Goal: Task Accomplishment & Management: Use online tool/utility

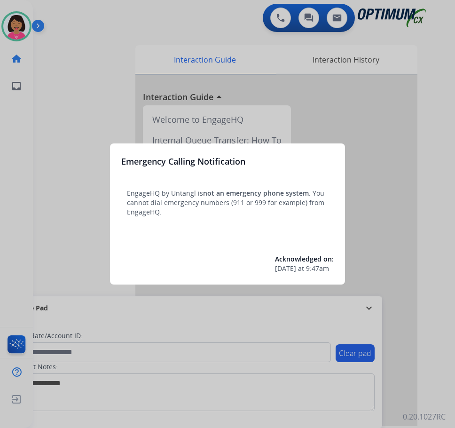
click at [252, 234] on div "Emergency Calling Notification EngageHQ by Untangl is not an emergency phone sy…" at bounding box center [227, 213] width 235 height 141
click at [295, 260] on span "Acknowledged on:" at bounding box center [304, 258] width 59 height 9
click at [310, 251] on div "Emergency Calling Notification EngageHQ by Untangl is not an emergency phone sy…" at bounding box center [227, 213] width 235 height 141
click at [322, 272] on span "9:47am" at bounding box center [317, 268] width 23 height 9
click at [289, 168] on div "Emergency Calling Notification EngageHQ by Untangl is not an emergency phone sy…" at bounding box center [227, 213] width 235 height 141
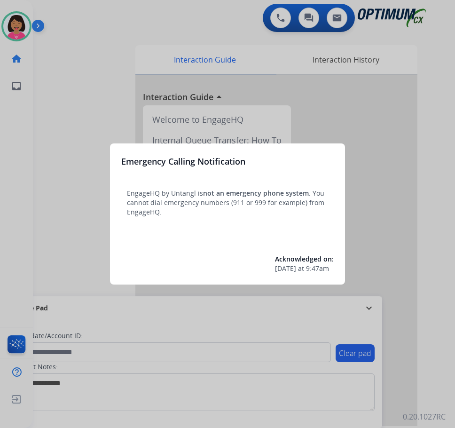
click at [349, 128] on div at bounding box center [227, 214] width 455 height 428
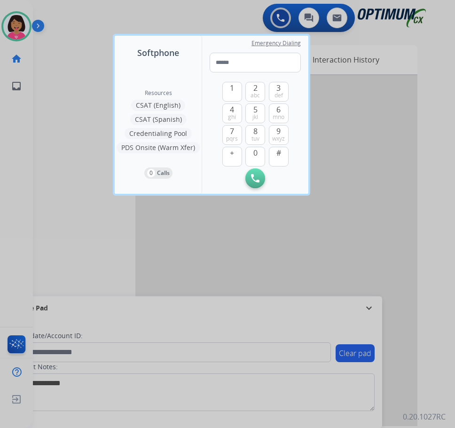
click at [349, 202] on div at bounding box center [227, 214] width 455 height 428
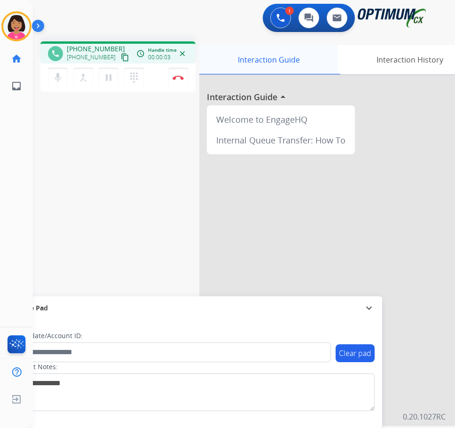
drag, startPoint x: 111, startPoint y: 58, endPoint x: 251, endPoint y: 51, distance: 140.2
click at [121, 58] on mat-icon "content_copy" at bounding box center [125, 57] width 8 height 8
click at [56, 82] on mat-icon "mic" at bounding box center [57, 77] width 11 height 11
click at [57, 81] on mat-icon "mic_off" at bounding box center [57, 77] width 11 height 11
click at [52, 108] on div "phone [PHONE_NUMBER] [PHONE_NUMBER] content_copy access_time Call metrics Queue…" at bounding box center [232, 230] width 399 height 392
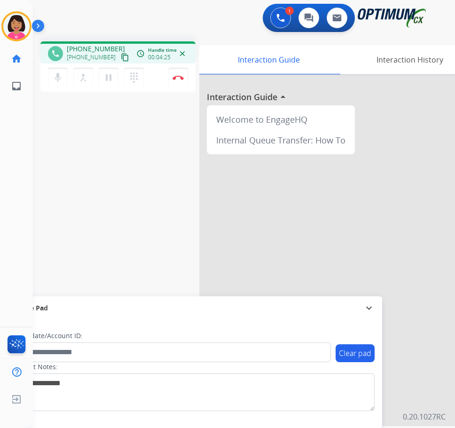
click at [68, 133] on div "phone [PHONE_NUMBER] [PHONE_NUMBER] content_copy access_time Call metrics Queue…" at bounding box center [232, 230] width 399 height 392
click at [177, 78] on img at bounding box center [177, 77] width 11 height 5
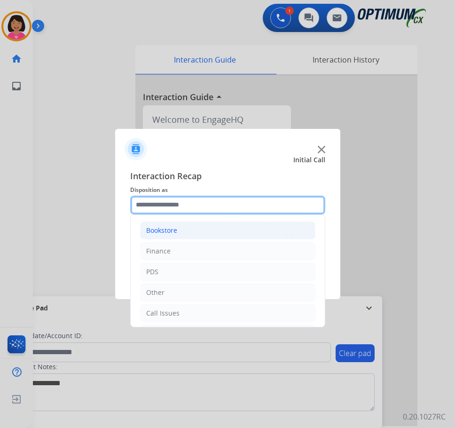
drag, startPoint x: 229, startPoint y: 200, endPoint x: 223, endPoint y: 237, distance: 38.2
click at [229, 201] on input "text" at bounding box center [227, 204] width 195 height 19
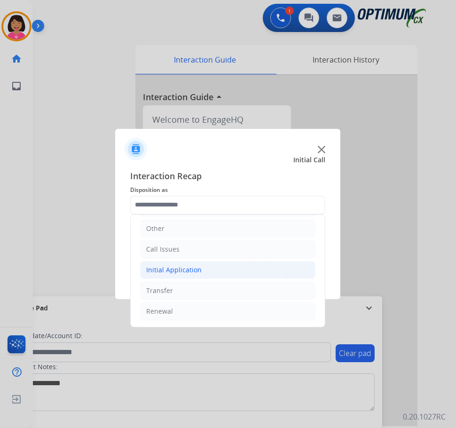
click at [213, 273] on li "Initial Application" at bounding box center [227, 270] width 175 height 18
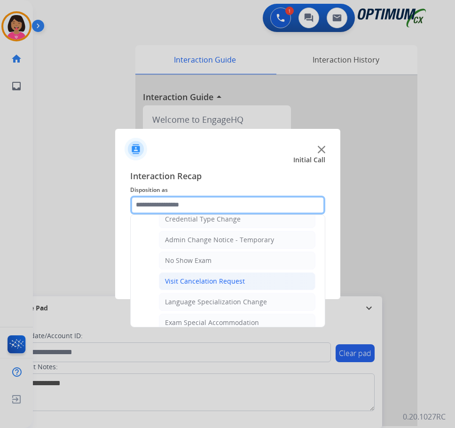
scroll to position [487, 0]
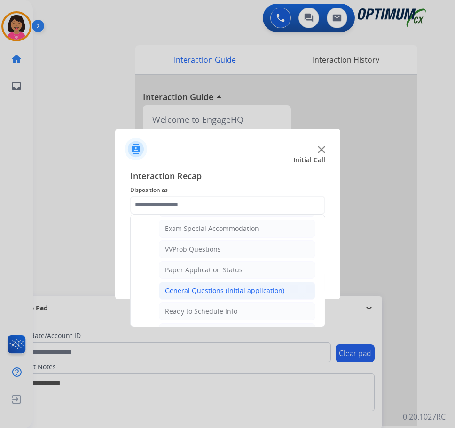
click at [224, 298] on li "General Questions (Initial application)" at bounding box center [237, 290] width 156 height 18
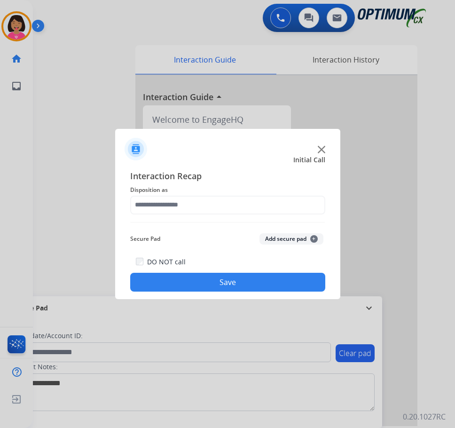
type input "**********"
click at [220, 281] on button "Save" at bounding box center [227, 282] width 195 height 19
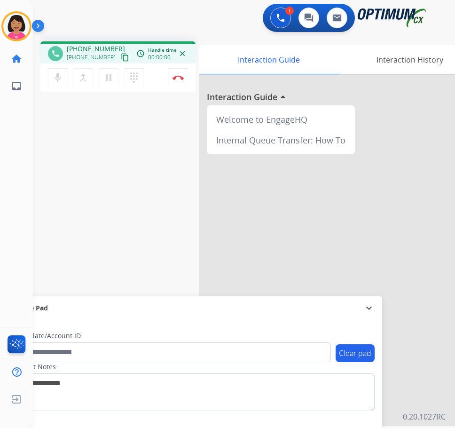
click at [121, 59] on mat-icon "content_copy" at bounding box center [125, 57] width 8 height 8
click at [25, 164] on div "Del Busy Edit Avatar Agent: [PERSON_NAME] Profile: OCX Training home Home Home …" at bounding box center [16, 214] width 33 height 428
click at [39, 136] on div "phone [PHONE_NUMBER] [PHONE_NUMBER] content_copy access_time Call metrics Queue…" at bounding box center [232, 230] width 399 height 392
click at [176, 82] on button "Disconnect" at bounding box center [178, 78] width 20 height 20
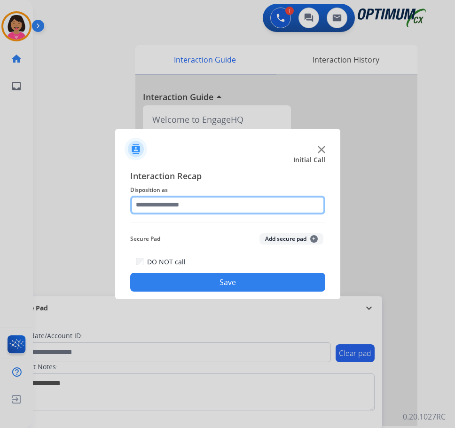
click at [207, 209] on input "text" at bounding box center [227, 204] width 195 height 19
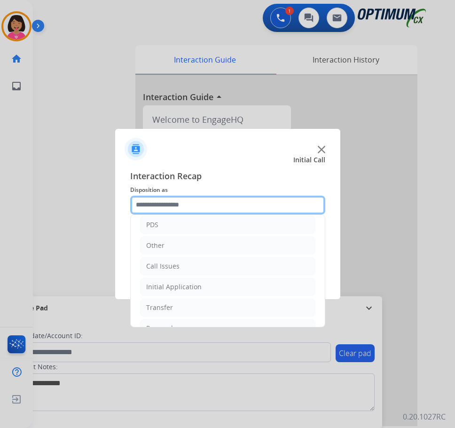
scroll to position [0, 0]
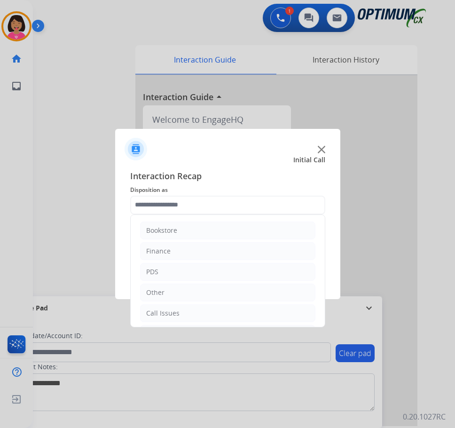
drag, startPoint x: 199, startPoint y: 234, endPoint x: 200, endPoint y: 239, distance: 4.7
click at [200, 234] on li "Bookstore" at bounding box center [227, 230] width 175 height 18
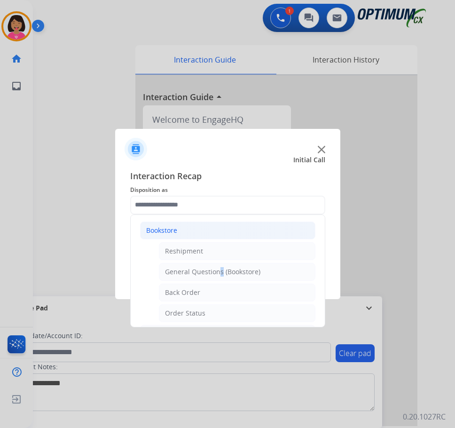
click at [217, 272] on div "General Questions (Bookstore)" at bounding box center [212, 271] width 95 height 9
type input "**********"
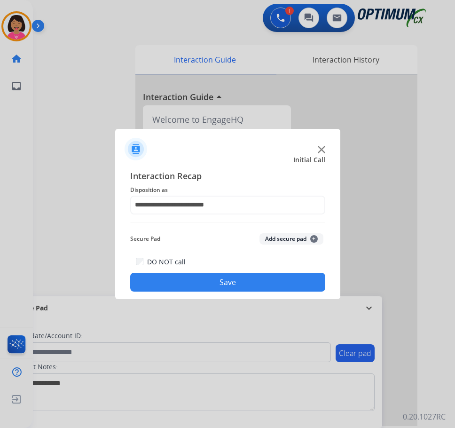
click at [219, 278] on button "Save" at bounding box center [227, 282] width 195 height 19
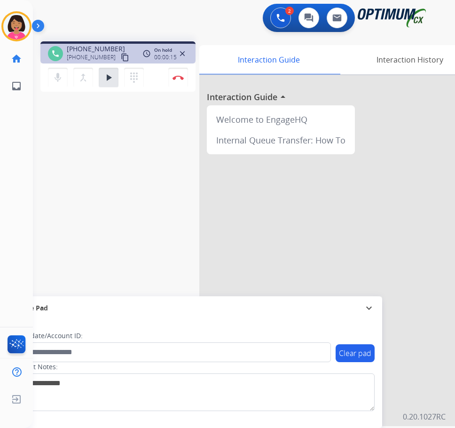
click at [47, 168] on div "phone [PHONE_NUMBER] [PHONE_NUMBER] content_copy access_time Call metrics Queue…" at bounding box center [232, 230] width 399 height 392
click at [62, 120] on div "phone [PHONE_NUMBER] [PHONE_NUMBER] content_copy access_time Call metrics Queue…" at bounding box center [232, 230] width 399 height 392
click at [121, 58] on mat-icon "content_copy" at bounding box center [125, 57] width 8 height 8
click at [45, 201] on div "phone [PHONE_NUMBER] [PHONE_NUMBER] content_copy access_time Call metrics Queue…" at bounding box center [232, 230] width 399 height 392
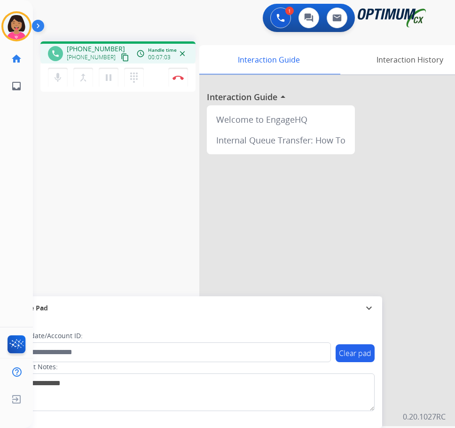
click at [40, 153] on div "phone [PHONE_NUMBER] [PHONE_NUMBER] content_copy access_time Call metrics Queue…" at bounding box center [232, 230] width 399 height 392
click at [179, 78] on img at bounding box center [177, 77] width 11 height 5
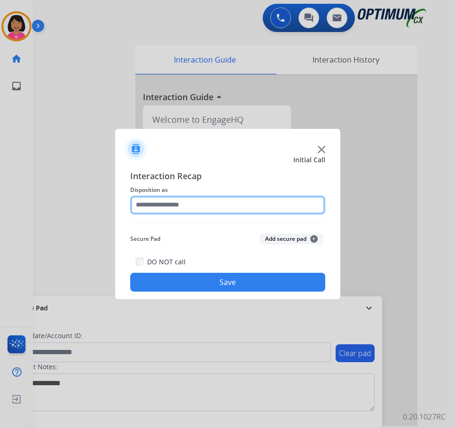
click at [193, 205] on input "text" at bounding box center [227, 204] width 195 height 19
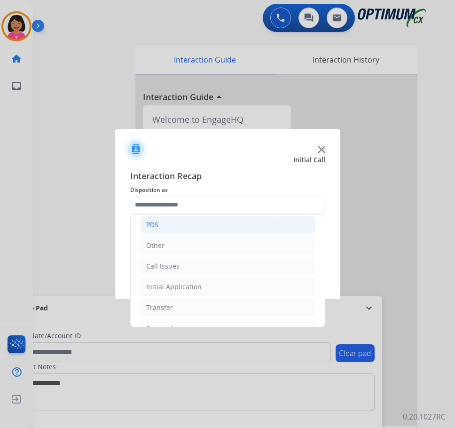
click at [190, 224] on li "PDS" at bounding box center [227, 225] width 175 height 18
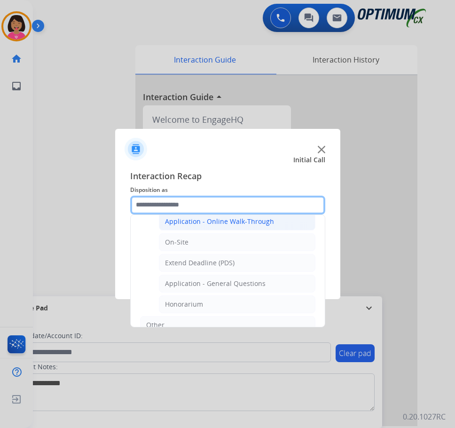
scroll to position [235, 0]
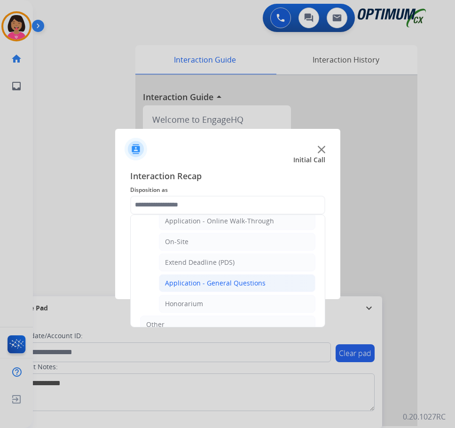
click at [205, 279] on div "Application - General Questions" at bounding box center [215, 282] width 101 height 9
type input "**********"
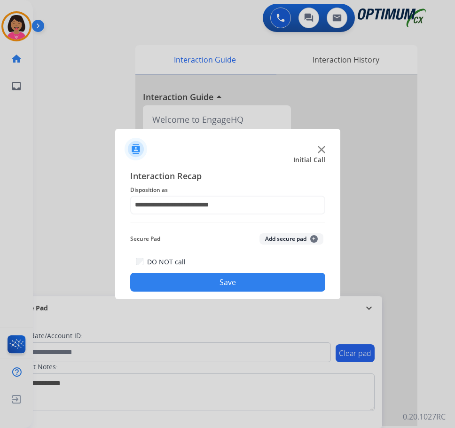
click at [205, 279] on button "Save" at bounding box center [227, 282] width 195 height 19
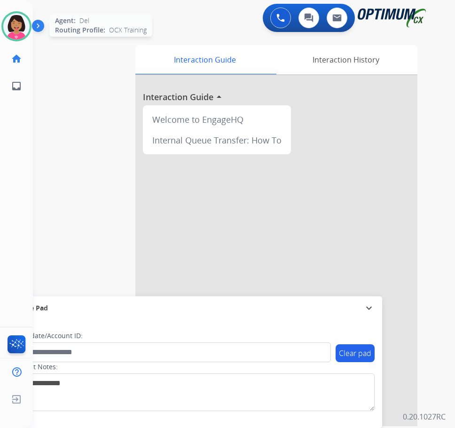
click at [17, 28] on img at bounding box center [16, 26] width 26 height 26
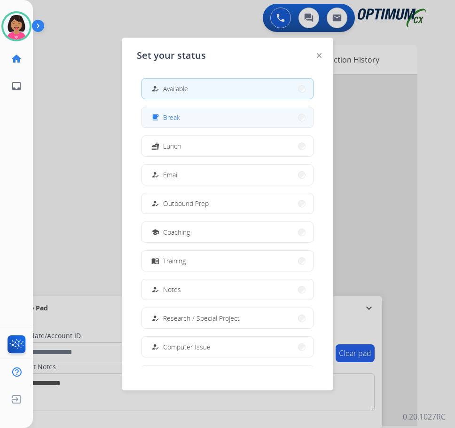
click at [207, 122] on button "free_breakfast Break" at bounding box center [227, 117] width 171 height 20
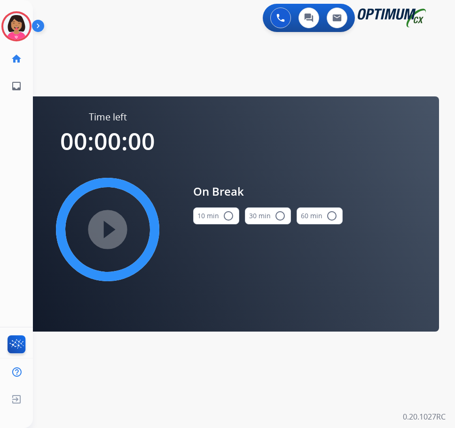
click at [234, 218] on button "10 min radio_button_unchecked" at bounding box center [216, 215] width 46 height 17
click at [30, 26] on div "Del Break Edit Avatar Agent: [PERSON_NAME] Profile: OCX Training" at bounding box center [16, 26] width 33 height 30
drag, startPoint x: 18, startPoint y: 29, endPoint x: 22, endPoint y: 32, distance: 5.0
click at [17, 29] on img at bounding box center [16, 26] width 26 height 26
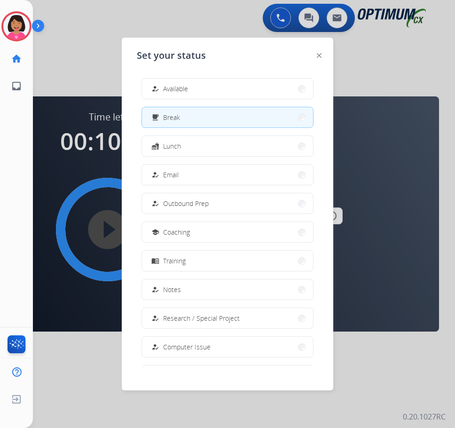
click at [185, 93] on span "Available" at bounding box center [175, 89] width 25 height 10
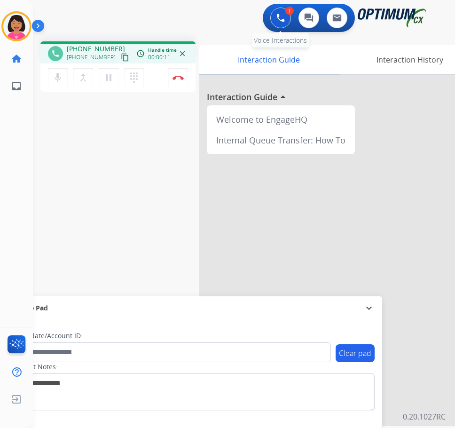
click at [276, 23] on button at bounding box center [280, 18] width 21 height 21
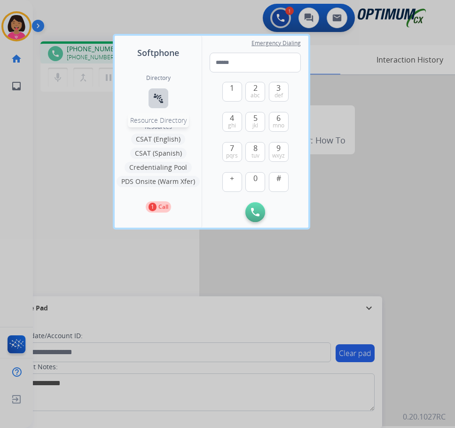
click at [156, 94] on mat-icon "connect_without_contact" at bounding box center [158, 98] width 11 height 11
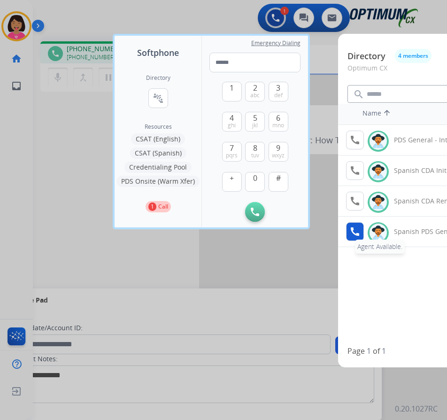
click at [349, 228] on mat-icon "call" at bounding box center [355, 231] width 11 height 11
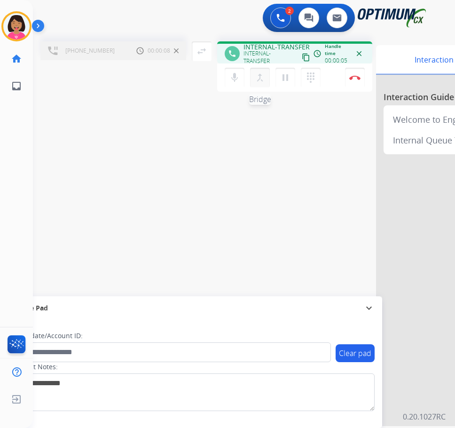
click at [260, 79] on mat-icon "merge_type" at bounding box center [259, 77] width 11 height 11
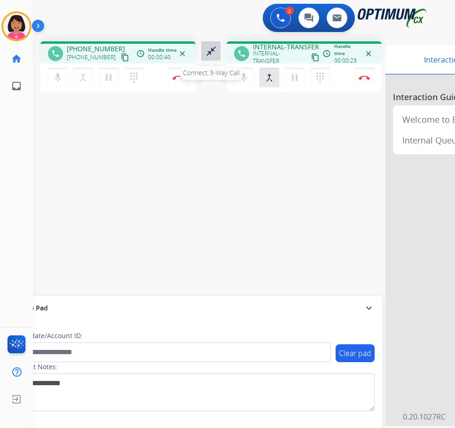
click at [211, 55] on mat-icon "close_fullscreen" at bounding box center [210, 51] width 11 height 11
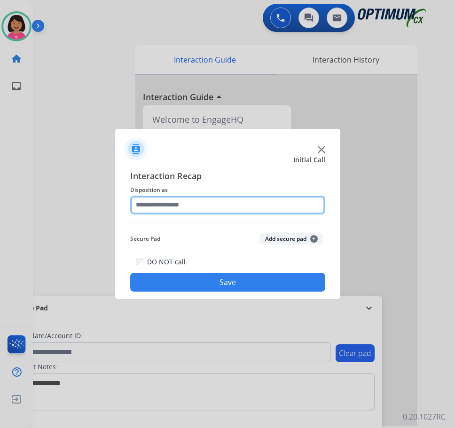
click at [183, 204] on input "text" at bounding box center [227, 204] width 195 height 19
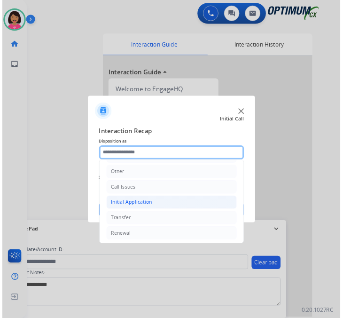
scroll to position [64, 0]
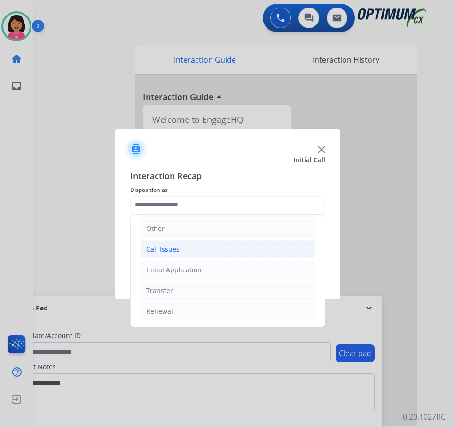
click at [192, 243] on li "Call Issues" at bounding box center [227, 249] width 175 height 18
click at [226, 285] on li "Wrong Number/Wrong Department" at bounding box center [237, 290] width 156 height 18
type input "**********"
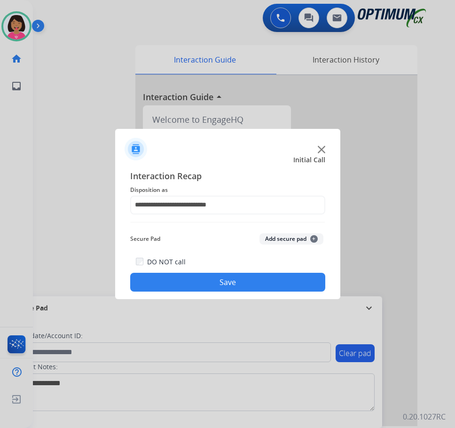
click at [225, 280] on button "Save" at bounding box center [227, 282] width 195 height 19
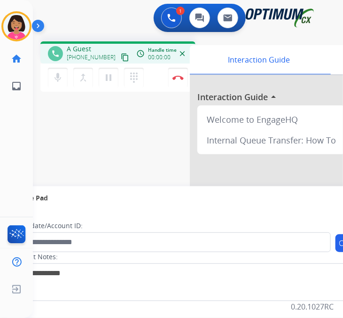
click at [258, 85] on div at bounding box center [331, 250] width 282 height 351
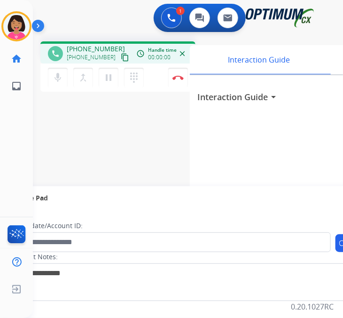
click at [121, 58] on mat-icon "content_copy" at bounding box center [125, 57] width 8 height 8
click at [119, 56] on button "content_copy" at bounding box center [124, 57] width 11 height 11
drag, startPoint x: 6, startPoint y: 126, endPoint x: 45, endPoint y: 105, distance: 44.8
click at [6, 126] on div "Del Busy Edit Avatar Agent: [PERSON_NAME] Profile: OCX Training home Home Home …" at bounding box center [16, 159] width 33 height 318
click at [182, 78] on img at bounding box center [177, 77] width 11 height 5
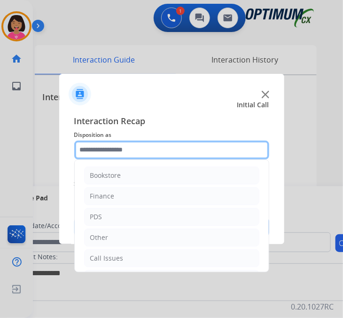
click at [143, 152] on input "text" at bounding box center [171, 150] width 195 height 19
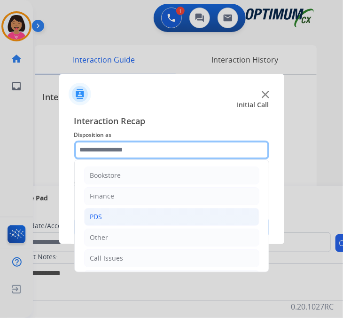
scroll to position [8, 0]
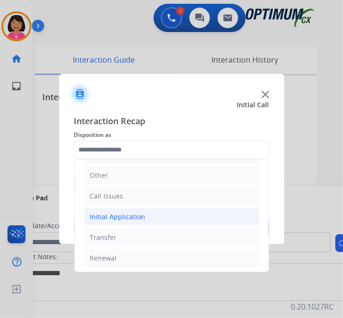
click at [135, 212] on div "Initial Application" at bounding box center [117, 216] width 55 height 9
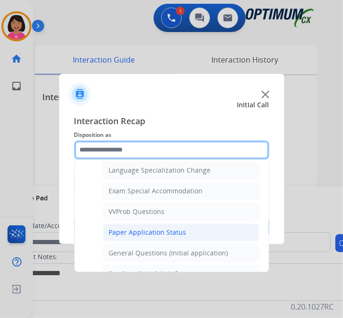
scroll to position [532, 0]
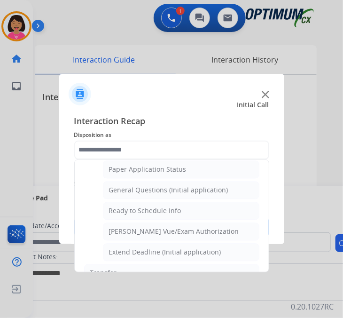
click at [162, 182] on li "General Questions (Initial application)" at bounding box center [181, 190] width 156 height 18
type input "**********"
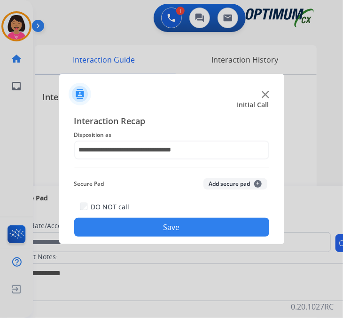
click at [160, 218] on button "Save" at bounding box center [171, 227] width 195 height 19
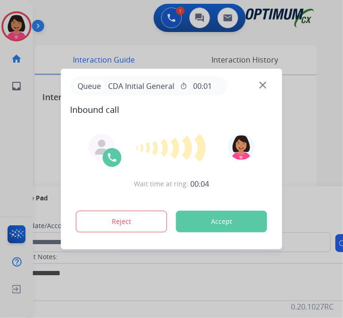
click at [9, 111] on div at bounding box center [171, 159] width 343 height 318
click at [263, 82] on img at bounding box center [262, 85] width 7 height 7
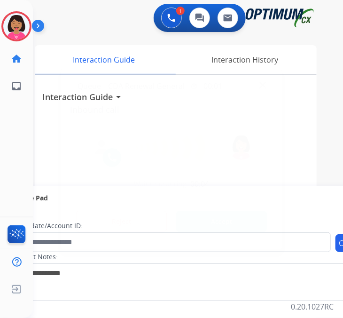
click at [261, 83] on img at bounding box center [262, 85] width 7 height 7
click at [259, 82] on img at bounding box center [262, 85] width 7 height 7
click at [259, 83] on div "Interaction Guide arrow_drop_down" at bounding box center [175, 93] width 267 height 21
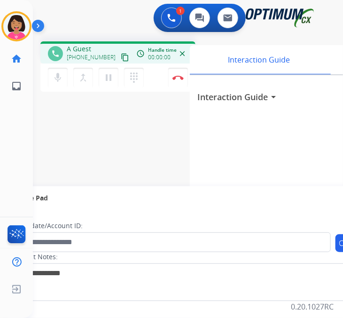
click at [31, 113] on div "Del Busy Edit Avatar Agent: [PERSON_NAME] Profile: OCX Training home Home Home …" at bounding box center [16, 159] width 33 height 318
click at [121, 53] on mat-icon "content_copy" at bounding box center [125, 57] width 8 height 8
click at [59, 72] on mat-icon "mic" at bounding box center [57, 77] width 11 height 11
click at [56, 79] on div "mic_off Mute merge_type Bridge pause Hold dialpad Dialpad" at bounding box center [98, 78] width 101 height 20
click at [57, 72] on mat-icon "mic_off" at bounding box center [57, 77] width 11 height 11
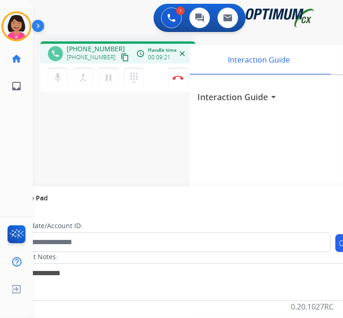
click at [28, 135] on div "Del Busy Edit Avatar Agent: [PERSON_NAME] Profile: OCX Training home Home Home …" at bounding box center [16, 159] width 33 height 318
click at [180, 75] on img at bounding box center [177, 77] width 11 height 5
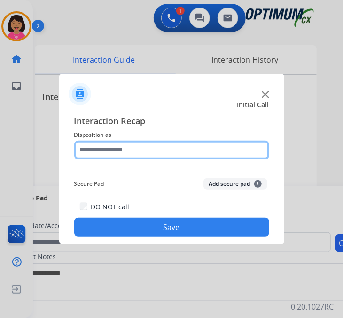
click at [100, 144] on input "text" at bounding box center [171, 150] width 195 height 19
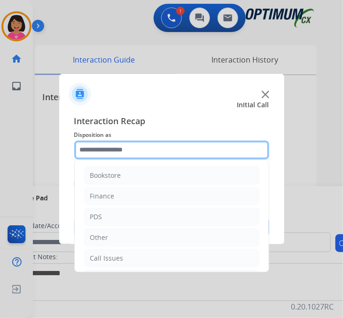
scroll to position [62, 0]
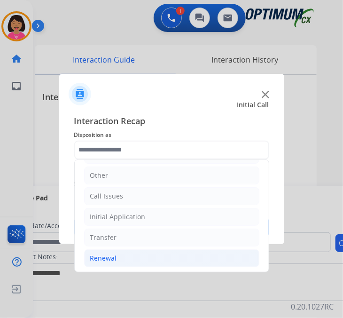
click at [108, 253] on div "Renewal" at bounding box center [103, 257] width 27 height 9
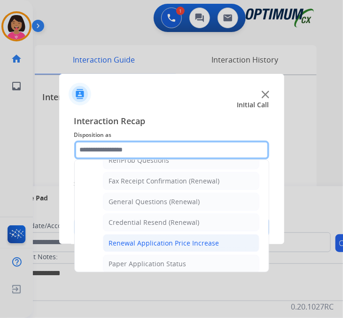
scroll to position [252, 0]
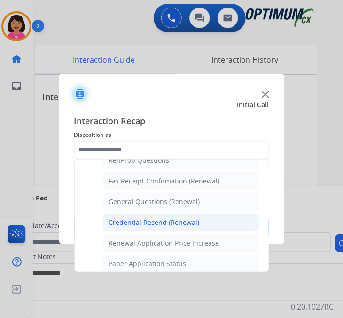
click at [127, 213] on li "Credential Resend (Renewal)" at bounding box center [181, 222] width 156 height 18
type input "**********"
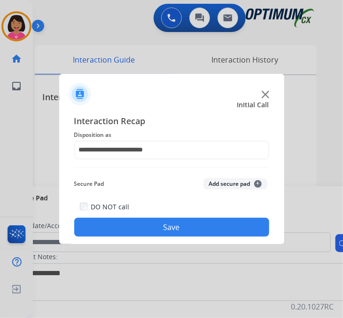
click at [127, 221] on button "Save" at bounding box center [171, 227] width 195 height 19
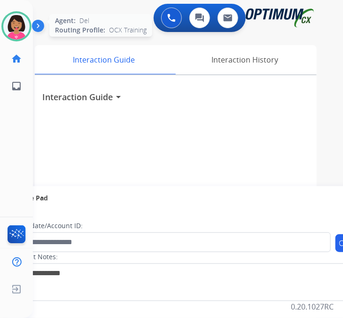
click at [25, 19] on img at bounding box center [16, 26] width 26 height 26
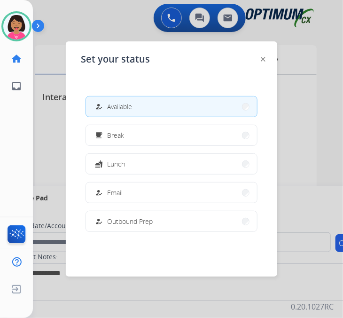
click at [1, 133] on div "Del Available Edit Avatar Agent: Del Routing Profile: OCX Training home Home Ho…" at bounding box center [16, 159] width 33 height 318
click at [36, 72] on div at bounding box center [171, 159] width 343 height 318
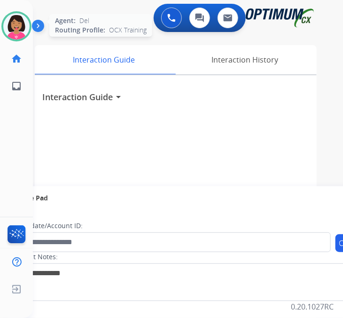
click at [20, 23] on img at bounding box center [16, 26] width 26 height 26
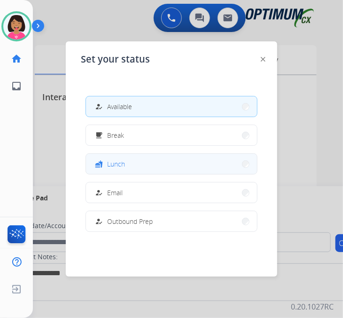
click at [137, 154] on button "fastfood Lunch" at bounding box center [171, 164] width 171 height 20
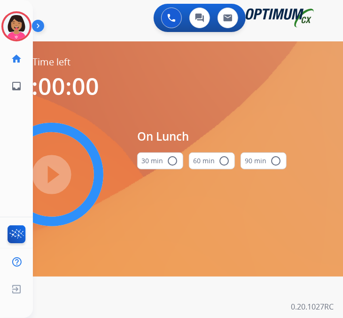
click at [137, 154] on div "30 min radio_button_unchecked" at bounding box center [160, 161] width 46 height 32
click at [170, 155] on mat-icon "radio_button_unchecked" at bounding box center [172, 160] width 11 height 11
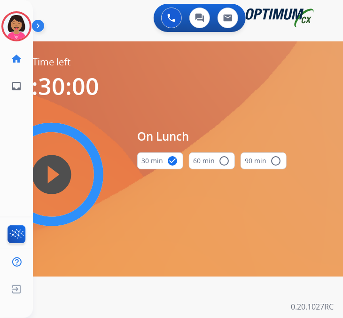
click at [57, 177] on mat-icon "play_circle_filled" at bounding box center [51, 174] width 11 height 11
